Goal: Check status: Check status

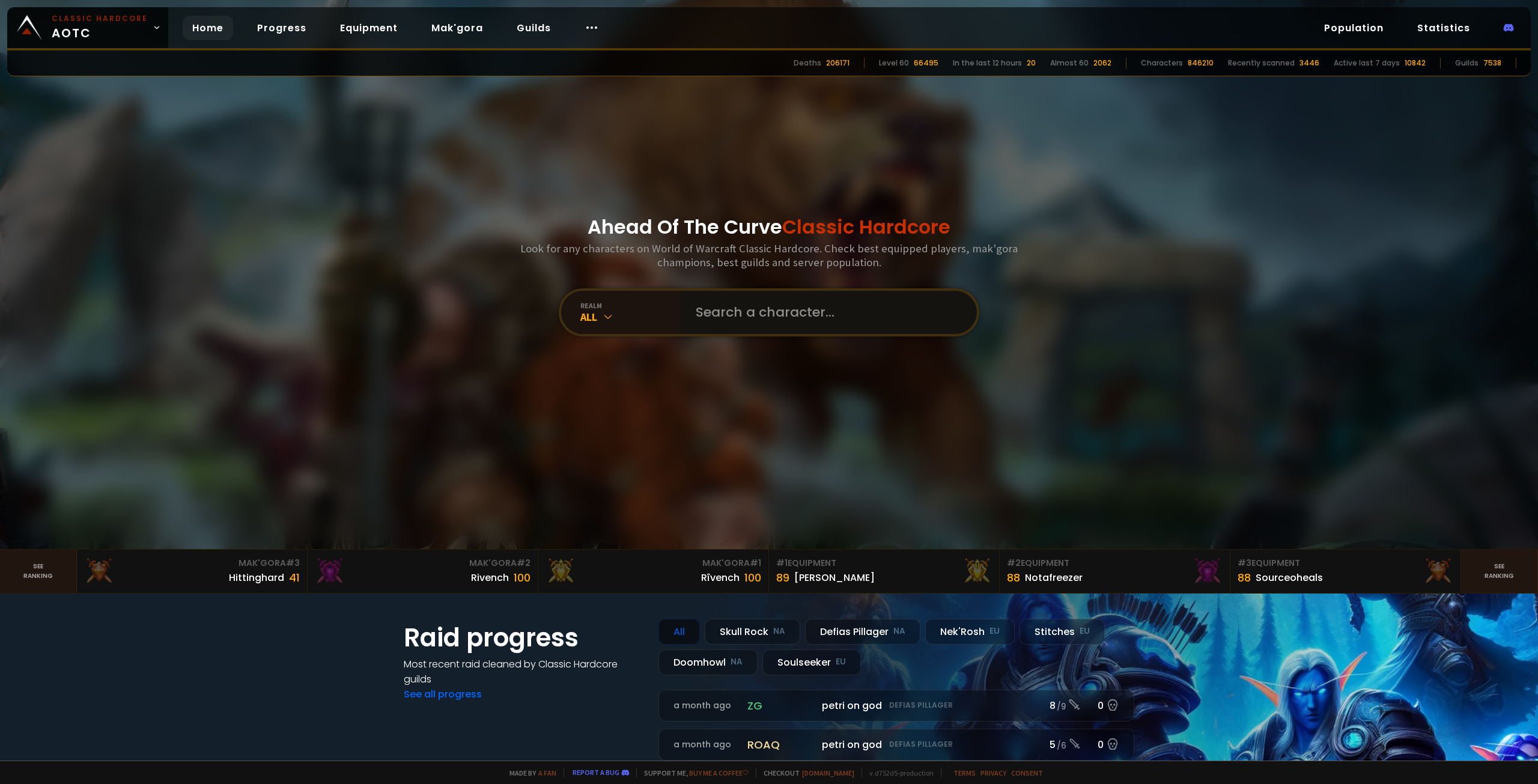
click at [716, 324] on input "text" at bounding box center [825, 312] width 274 height 43
type input "a"
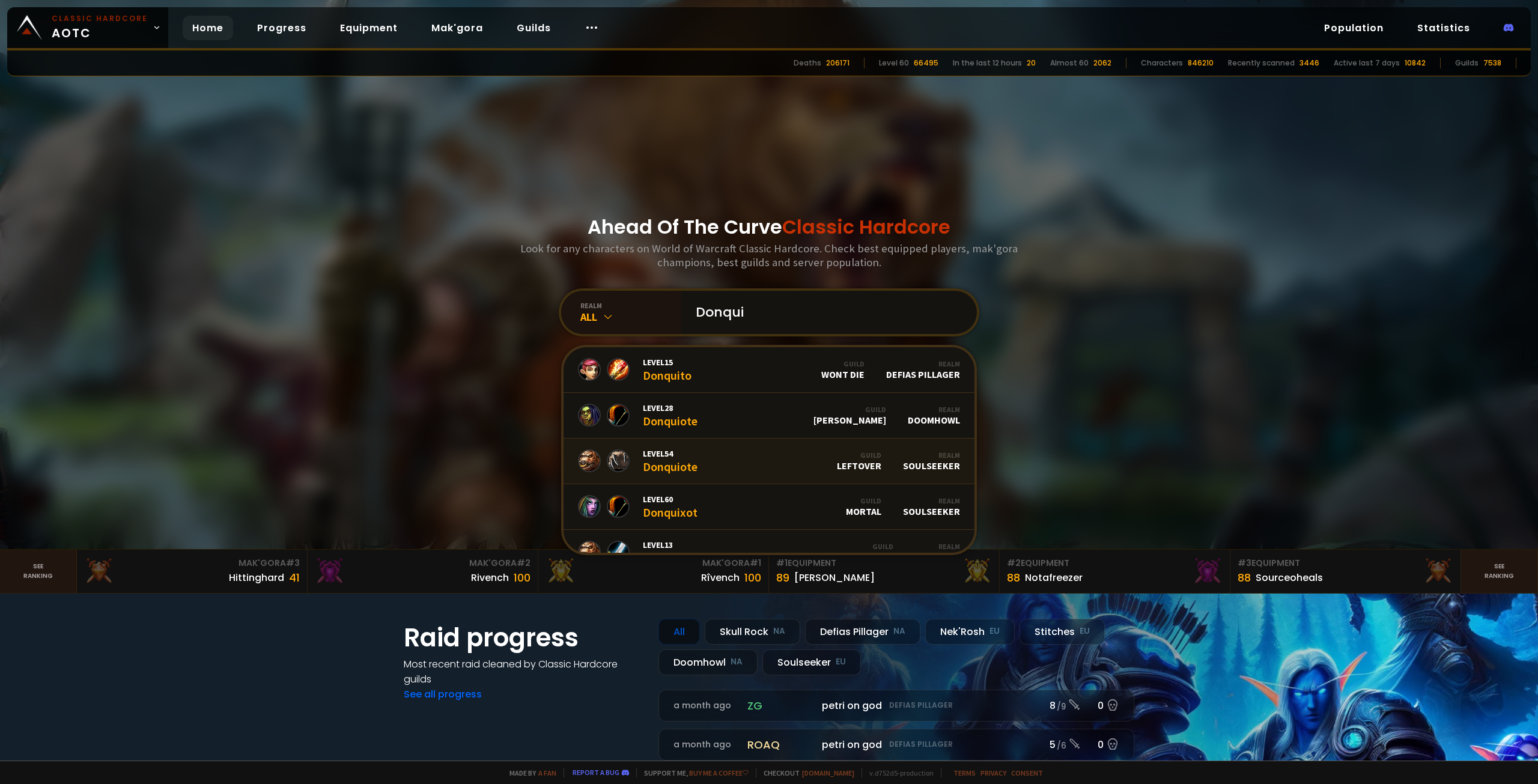
type input "Donqui"
click at [744, 455] on link "Level 54 Donquiote Guild LEFTOVER Realm Soulseeker" at bounding box center [769, 461] width 411 height 46
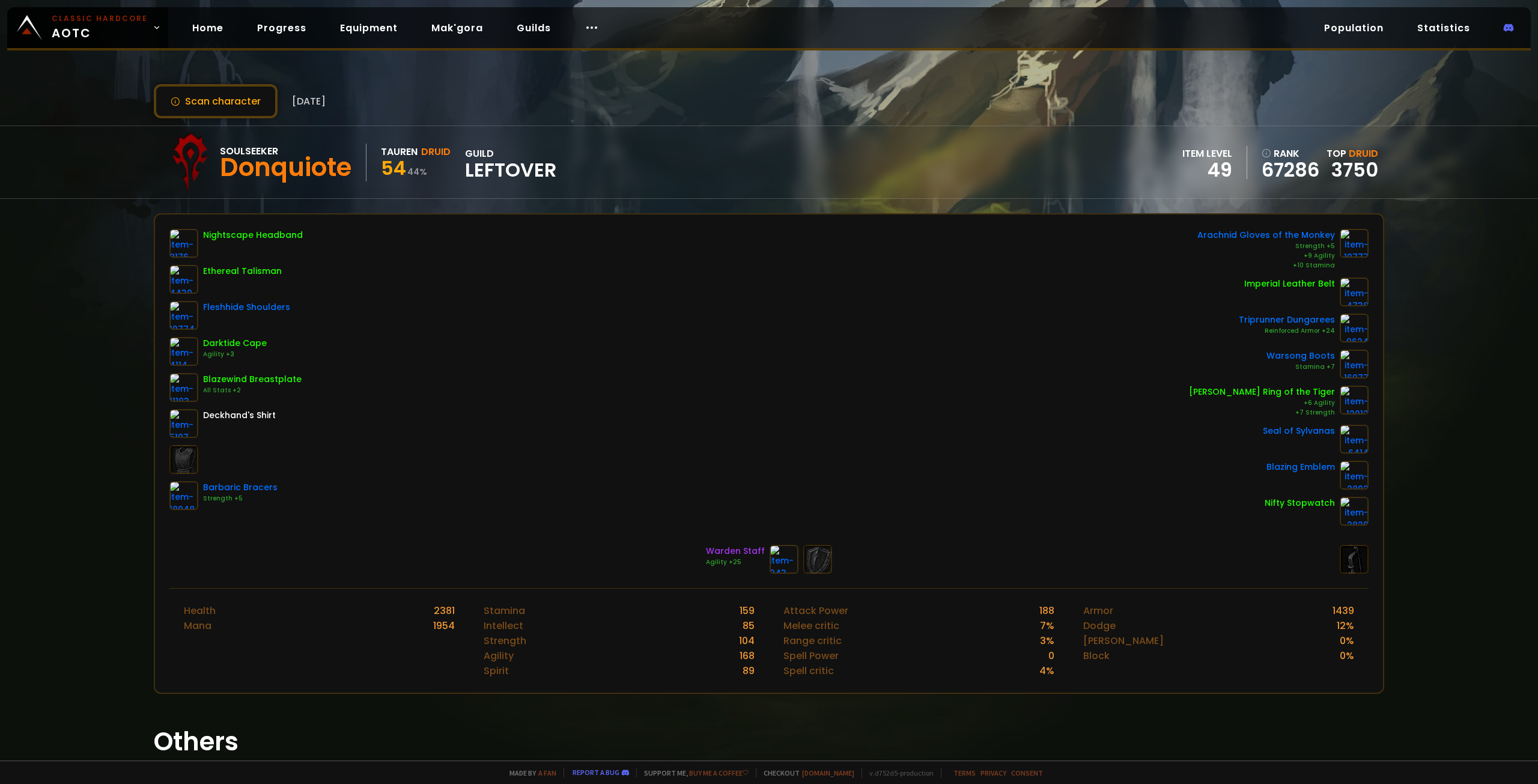
click at [392, 163] on span "54" at bounding box center [393, 168] width 25 height 27
click at [244, 105] on button "Scan character" at bounding box center [216, 101] width 124 height 34
click at [222, 96] on button "Scan character" at bounding box center [216, 101] width 124 height 34
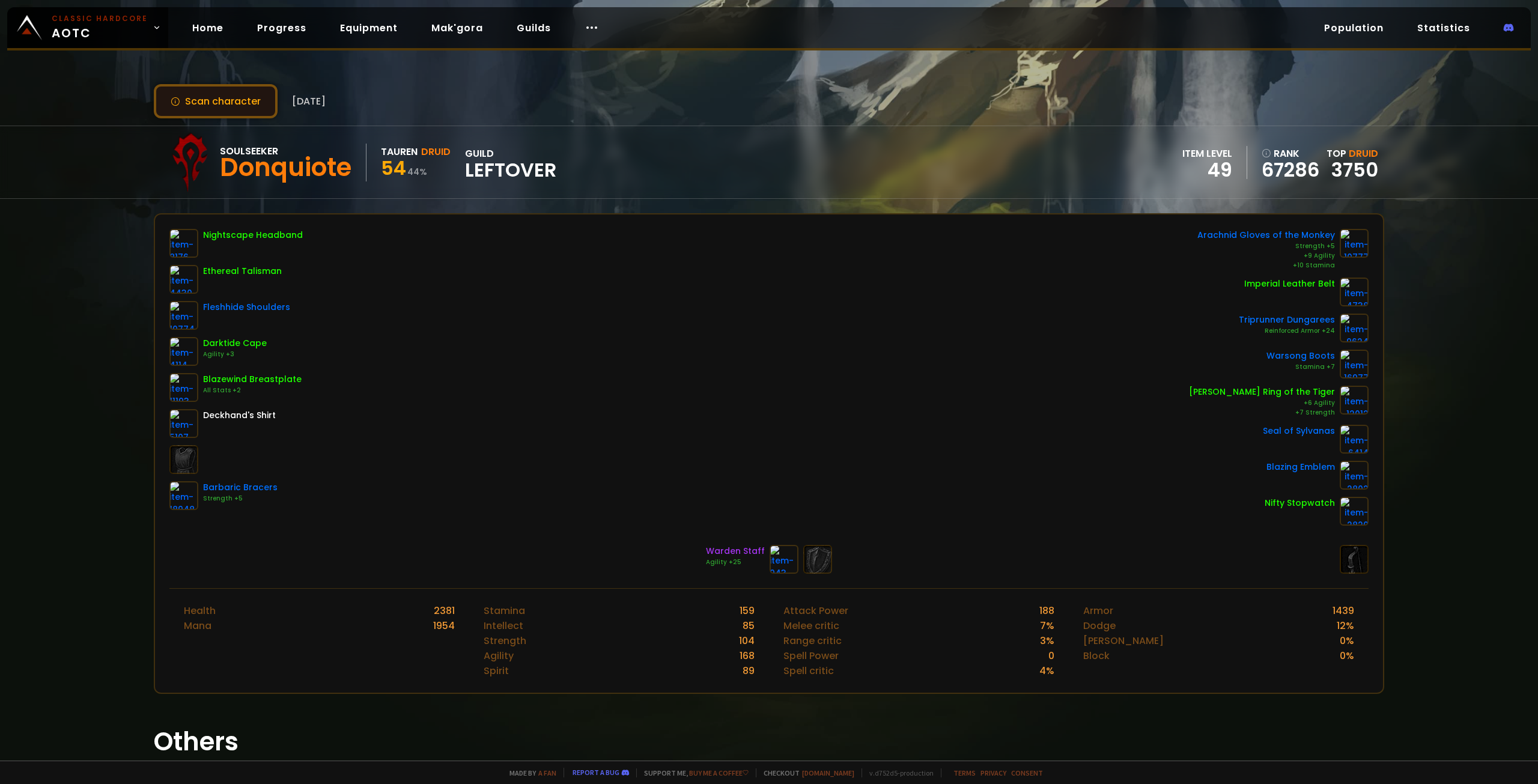
click at [244, 102] on button "Scan character" at bounding box center [216, 101] width 124 height 34
